Goal: Information Seeking & Learning: Learn about a topic

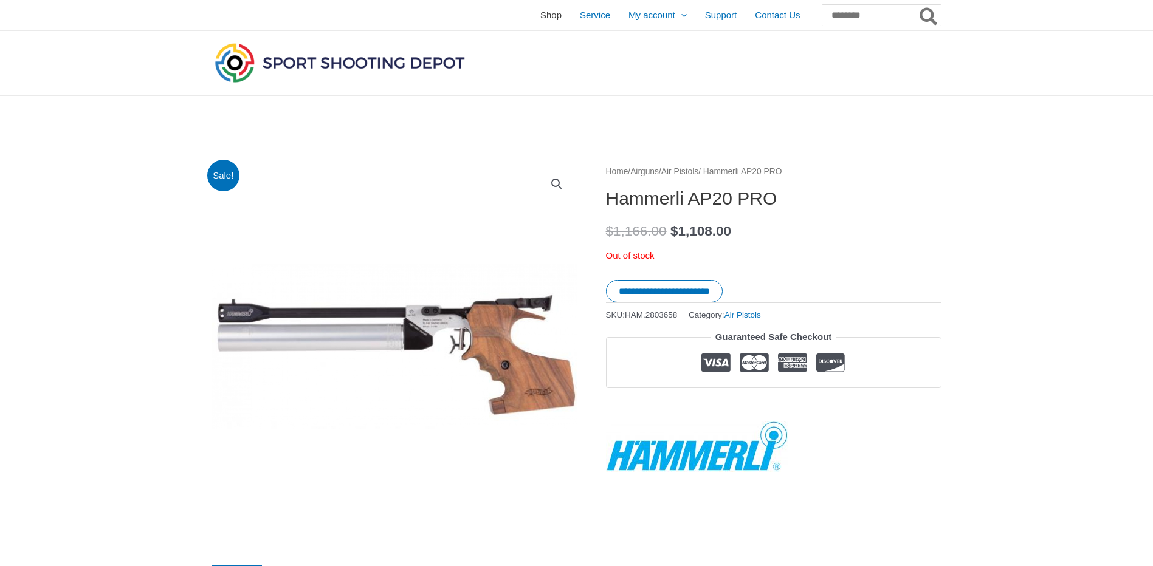
click at [540, 15] on span "Shop" at bounding box center [550, 15] width 21 height 30
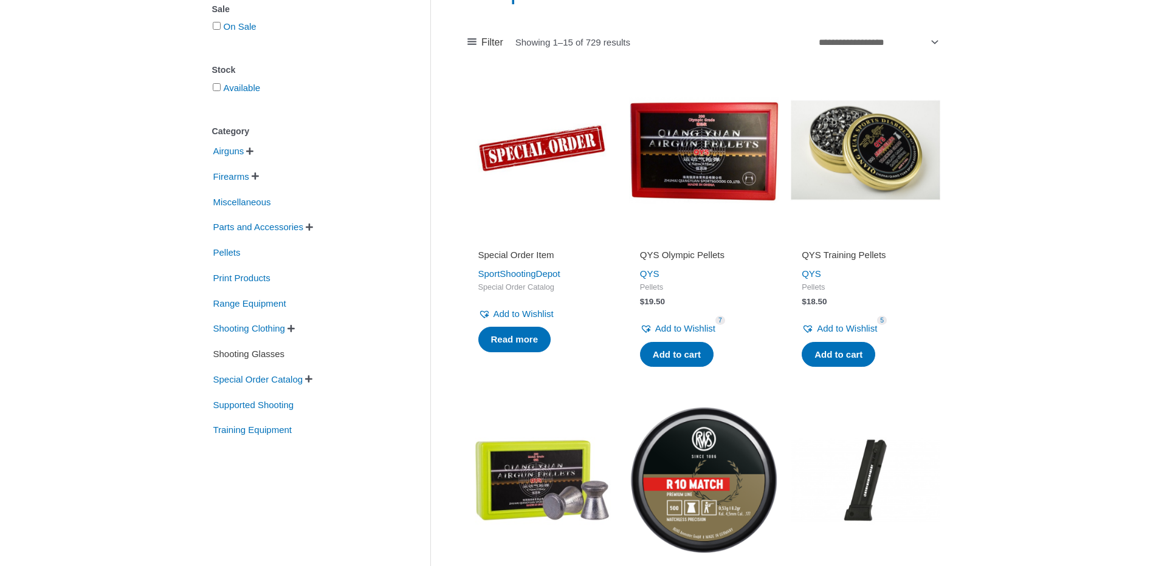
scroll to position [61, 0]
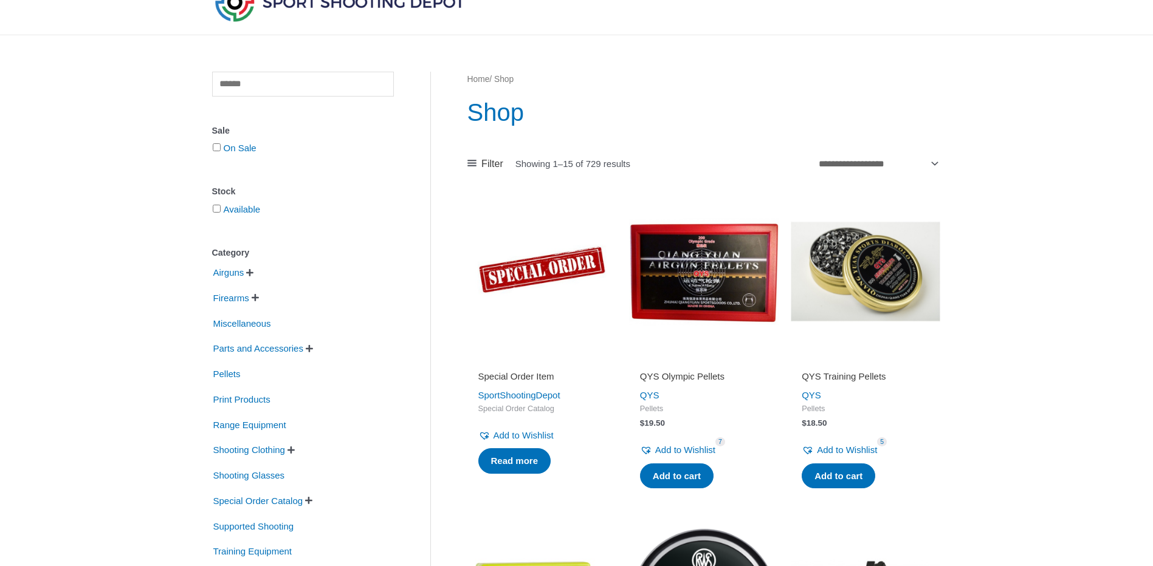
click at [253, 271] on span "" at bounding box center [249, 273] width 7 height 9
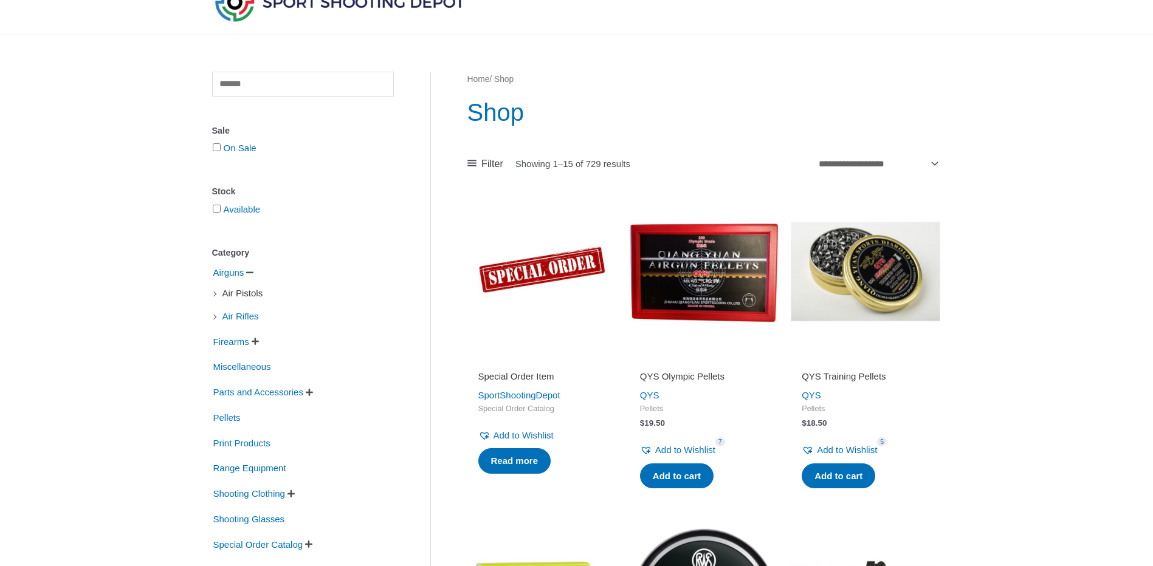
click at [251, 295] on span "Air Pistols" at bounding box center [242, 293] width 43 height 21
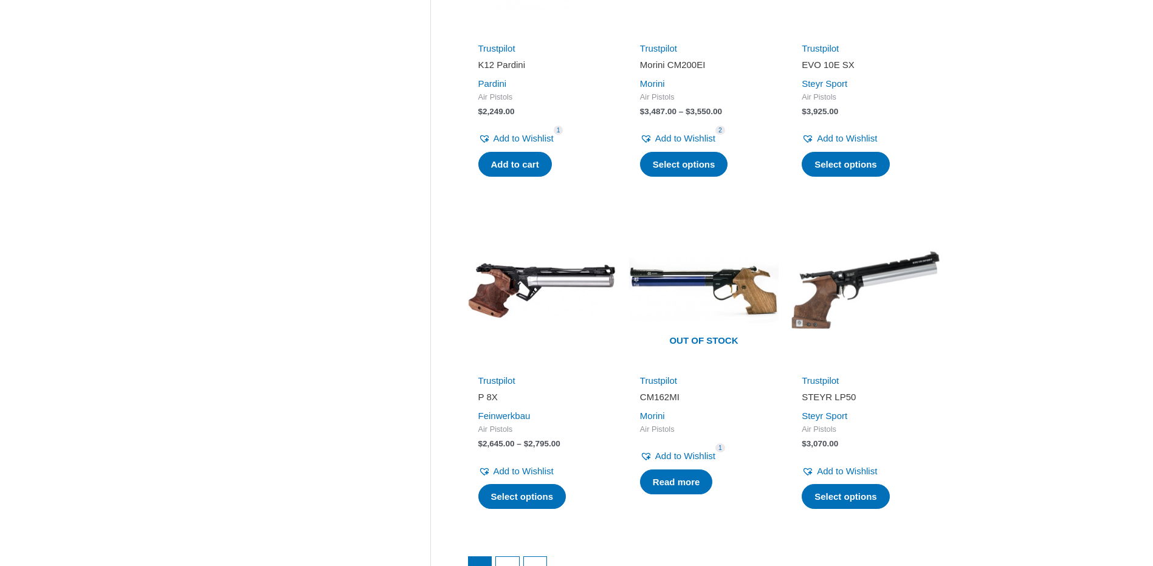
scroll to position [1641, 0]
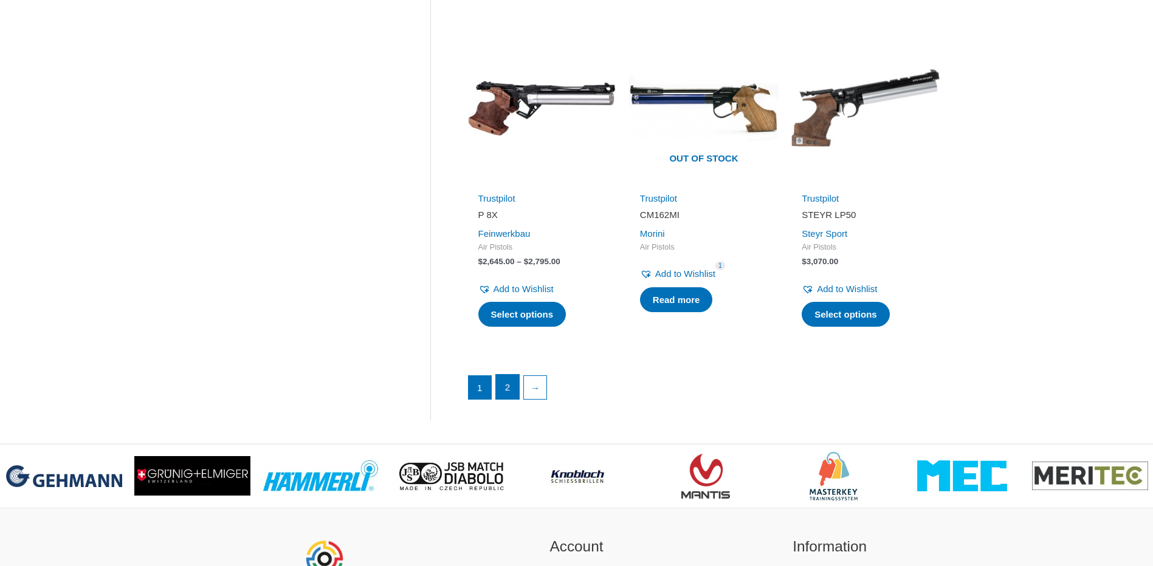
click at [501, 375] on link "2" at bounding box center [507, 387] width 23 height 24
